Goal: Check status: Check status

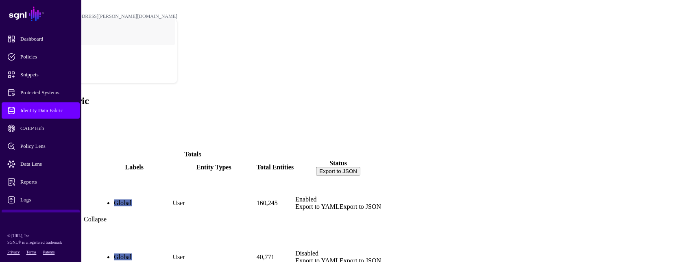
click at [36, 217] on link at bounding box center [40, 217] width 81 height 0
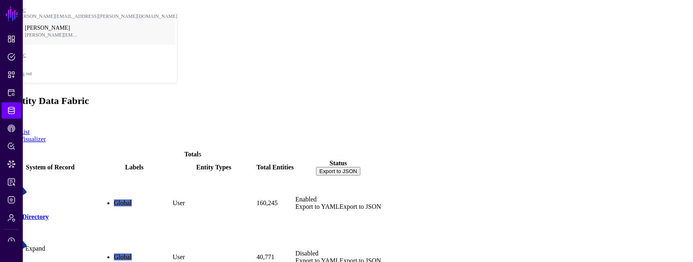
click at [14, 246] on link at bounding box center [11, 246] width 23 height 0
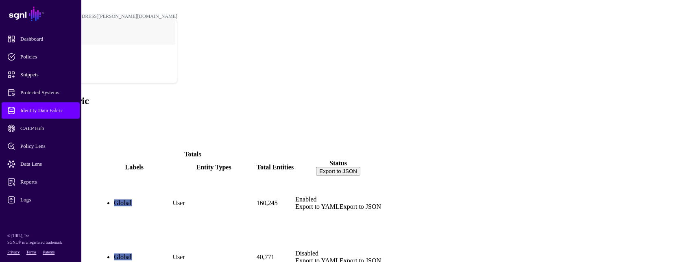
click at [49, 213] on link "ActiveDirectory" at bounding box center [26, 216] width 44 height 7
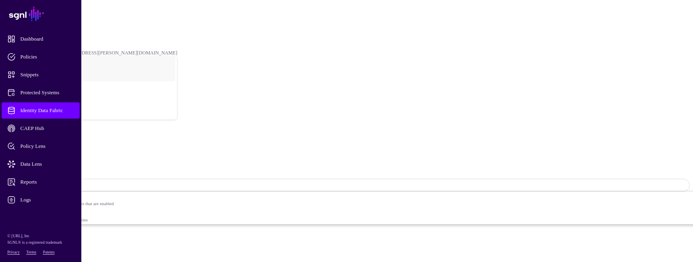
click at [63, 182] on span "Sync Status: Enabled" at bounding box center [36, 185] width 53 height 6
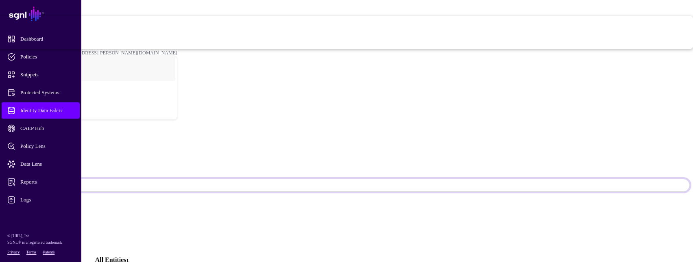
click at [591, 47] on span "Syncing inactive for all configured entities" at bounding box center [281, 44] width 823 height 5
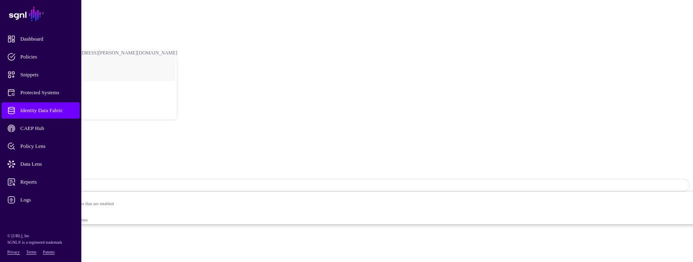
click at [56, 20] on link "Identity Data Fabric" at bounding box center [35, 23] width 39 height 6
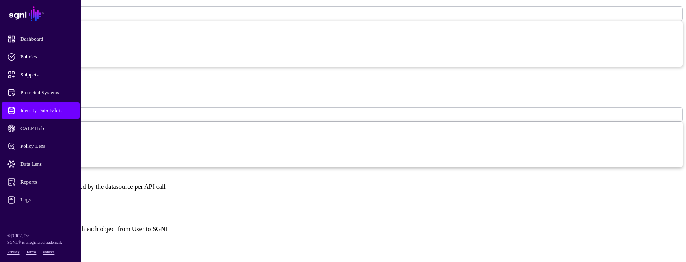
scroll to position [447, 0]
click at [61, 174] on input "**" at bounding box center [32, 178] width 58 height 8
type input "**"
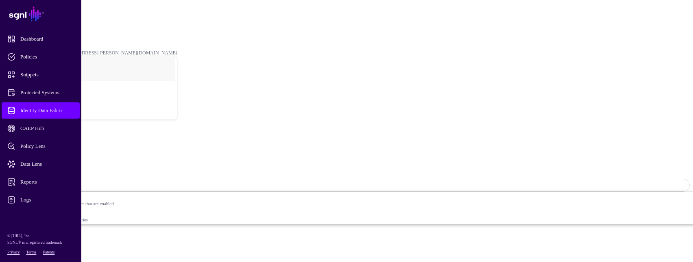
click at [64, 182] on span "Sync Status: Disabled" at bounding box center [37, 185] width 54 height 6
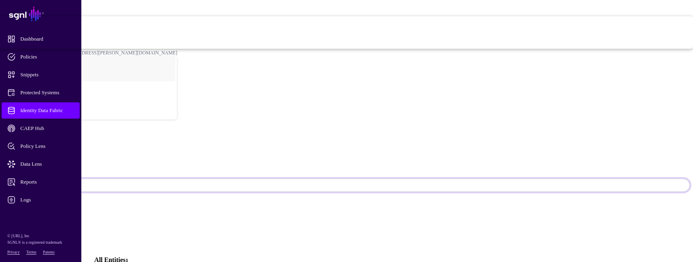
drag, startPoint x: 628, startPoint y: 36, endPoint x: 598, endPoint y: 62, distance: 39.7
click at [598, 33] on span "Enabled Syncing active for all configured entities that are enabled" at bounding box center [276, 24] width 831 height 16
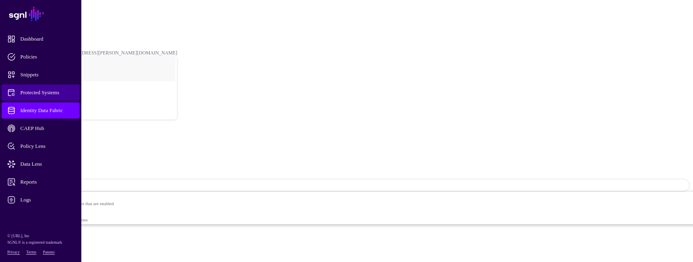
click at [40, 93] on span "Protected Systems" at bounding box center [47, 93] width 80 height 8
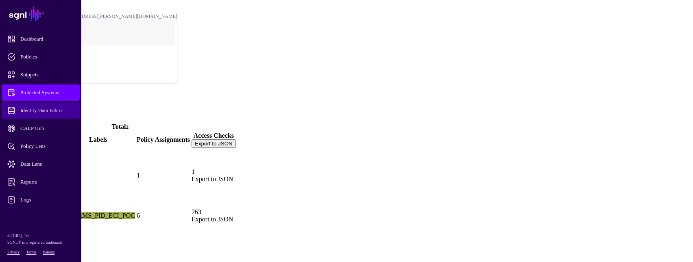
click at [35, 110] on span "Identity Data Fabric" at bounding box center [47, 110] width 80 height 8
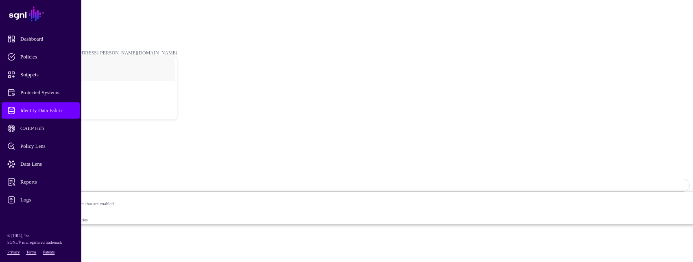
click at [665, 179] on link "Sync Status: Enabled" at bounding box center [346, 185] width 686 height 13
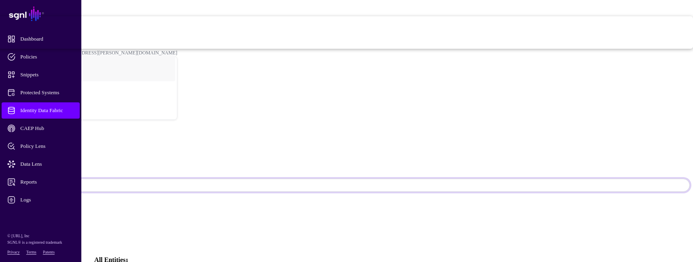
drag, startPoint x: 480, startPoint y: 60, endPoint x: 467, endPoint y: 59, distance: 13.5
click at [474, 198] on ul "Global" at bounding box center [346, 205] width 686 height 15
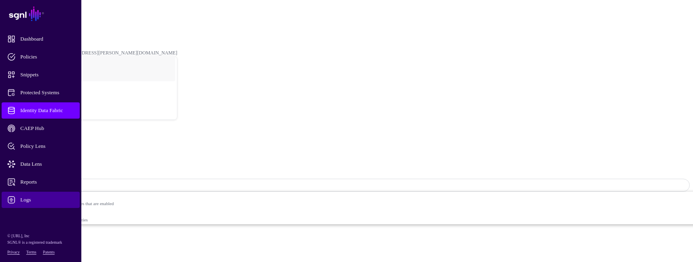
click at [24, 198] on span "Logs" at bounding box center [47, 200] width 80 height 8
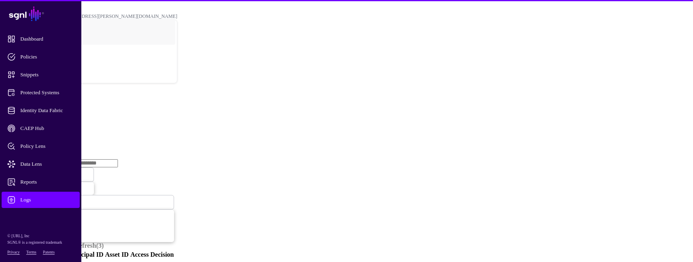
click at [65, 122] on link "Ingestion Service" at bounding box center [43, 125] width 46 height 7
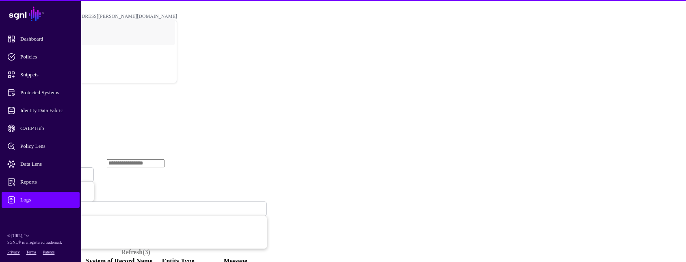
click at [46, 172] on span "Ingestion Started" at bounding box center [28, 175] width 36 height 6
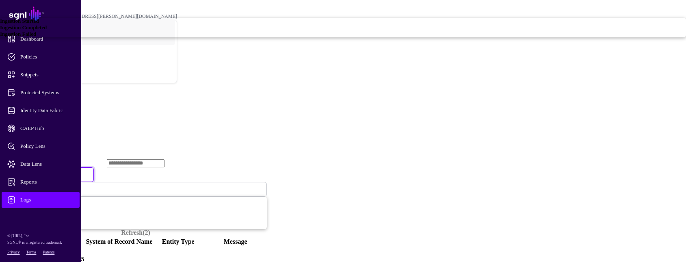
click at [47, 30] on span "Ingestion Completed" at bounding box center [23, 27] width 47 height 6
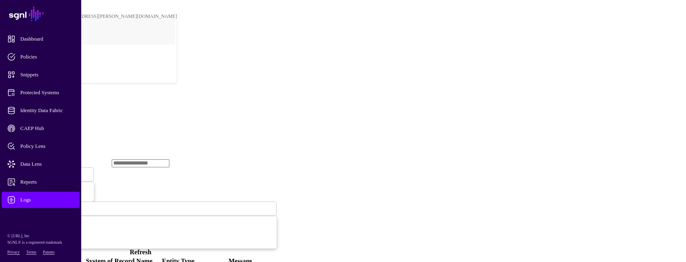
click at [54, 171] on span "Ingestion Completed" at bounding box center [32, 174] width 44 height 7
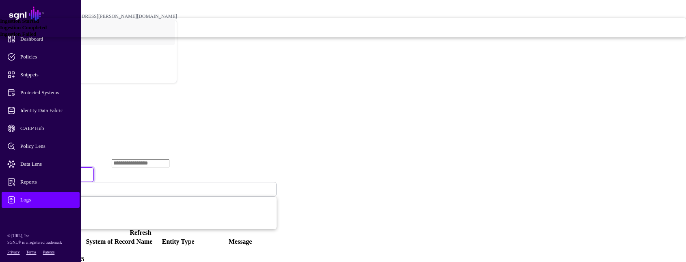
click at [264, 37] on div "Ingestion Failed" at bounding box center [343, 34] width 686 height 7
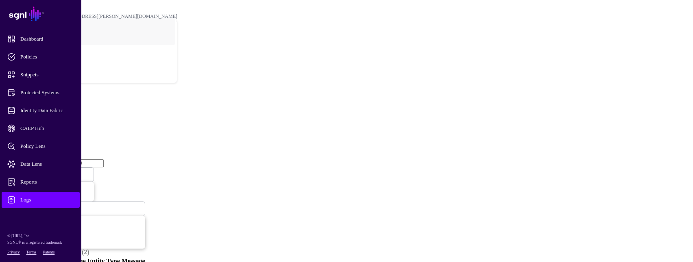
click at [44, 171] on span "Ingestion Failed" at bounding box center [27, 174] width 34 height 7
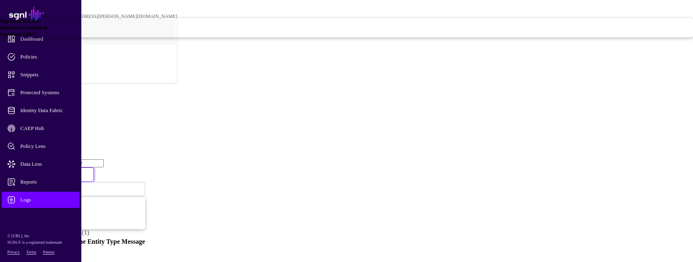
click at [279, 24] on div "Ingestion Started" at bounding box center [346, 21] width 693 height 7
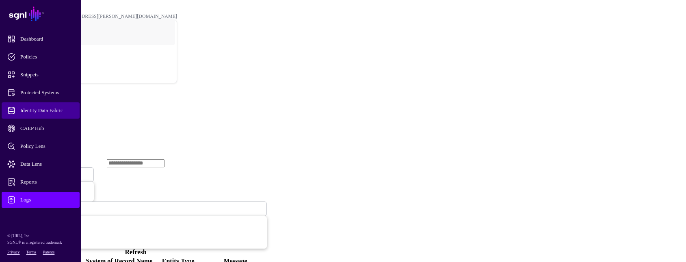
click at [48, 109] on span "Identity Data Fabric" at bounding box center [47, 110] width 80 height 8
